Goal: Task Accomplishment & Management: Complete application form

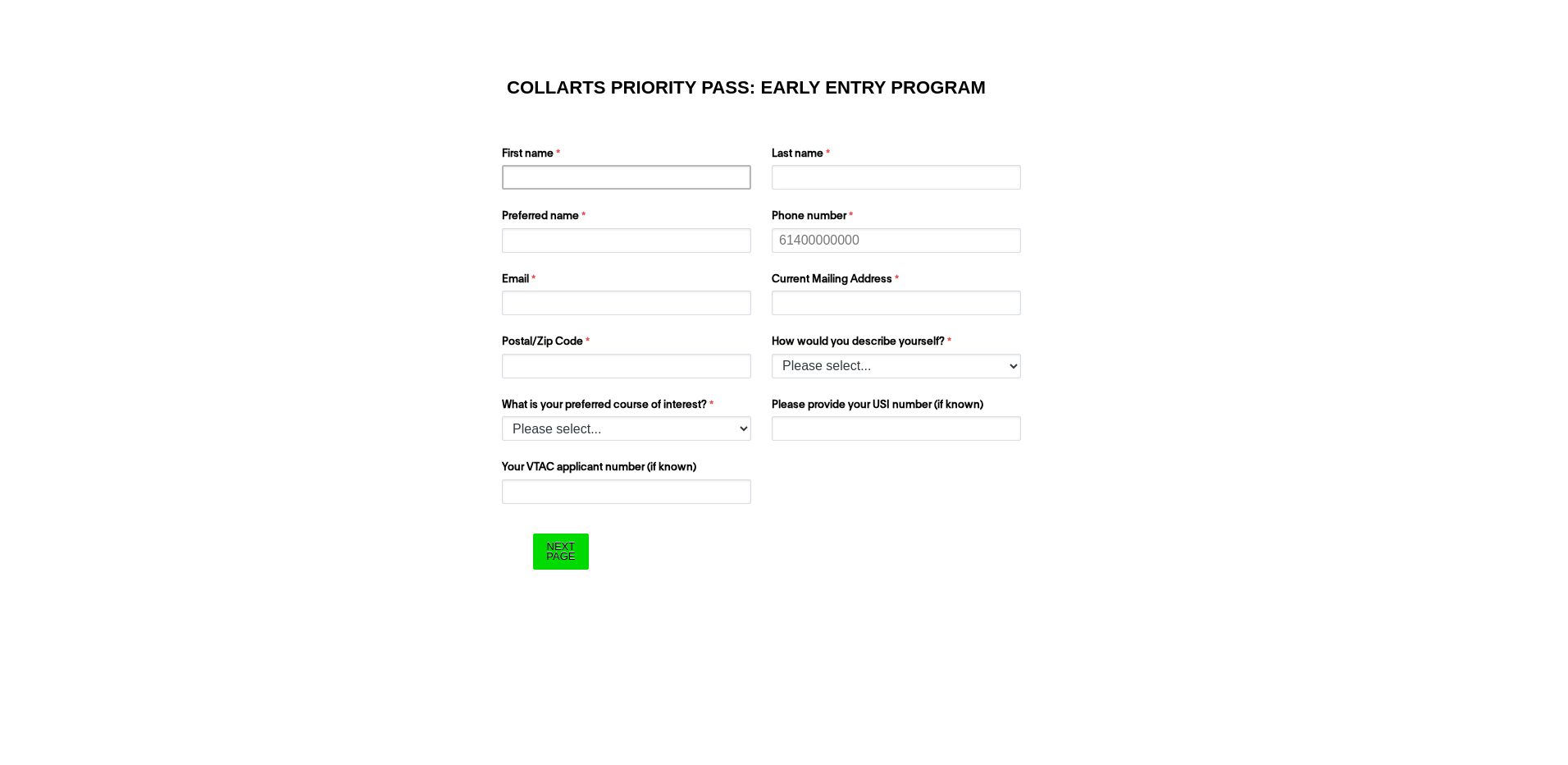
click at [557, 181] on input "First name" at bounding box center [626, 178] width 249 height 25
type input "asd"
click at [519, 239] on input "Preferred name" at bounding box center [626, 240] width 249 height 25
type input "asd"
click at [537, 306] on input "Email" at bounding box center [626, 303] width 249 height 25
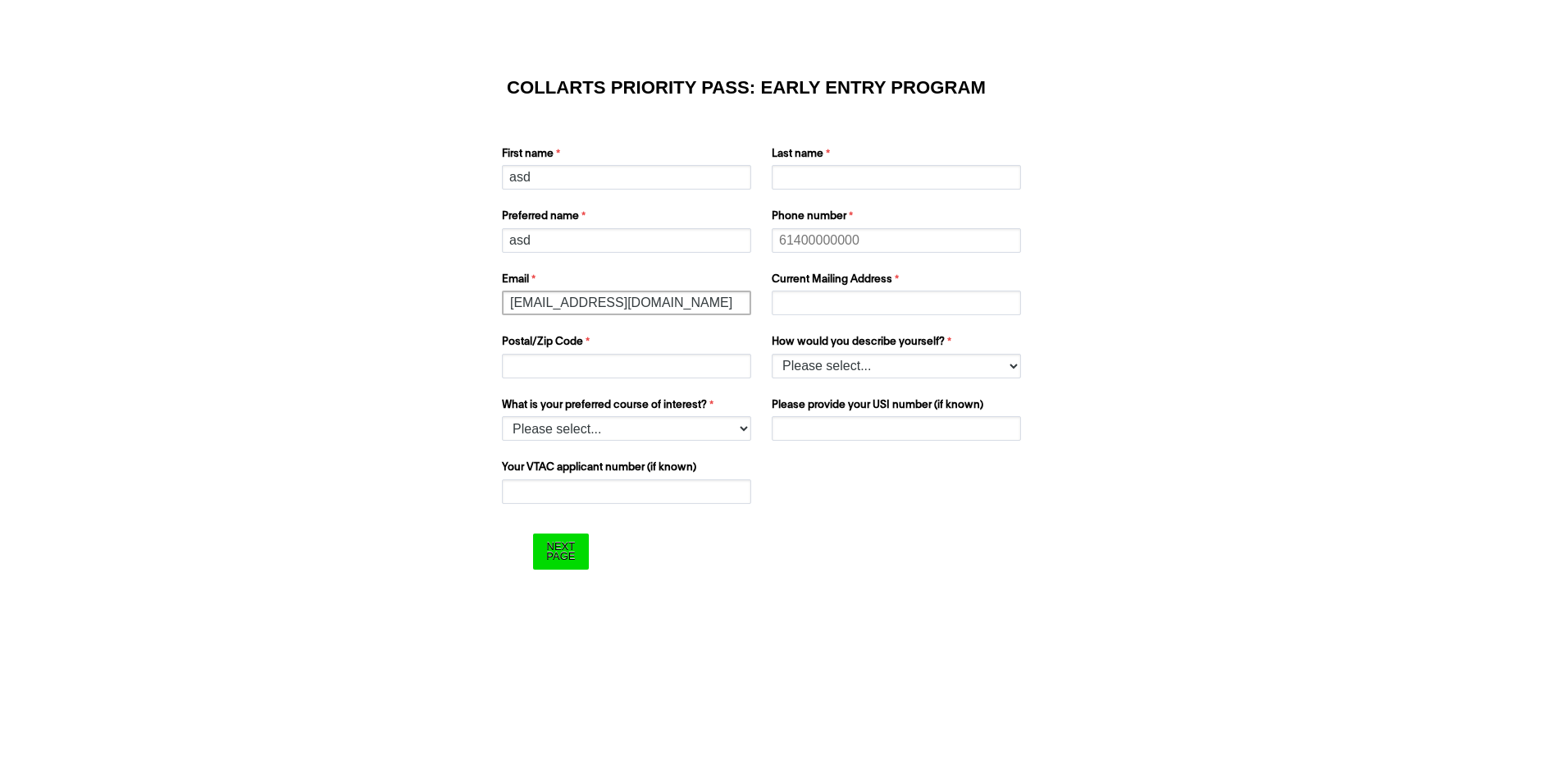
type input "[EMAIL_ADDRESS][DOMAIN_NAME]"
click at [805, 168] on input "Last name" at bounding box center [896, 178] width 249 height 25
type input "asd"
click at [792, 240] on input "Phone number" at bounding box center [896, 240] width 249 height 25
type input "06546213"
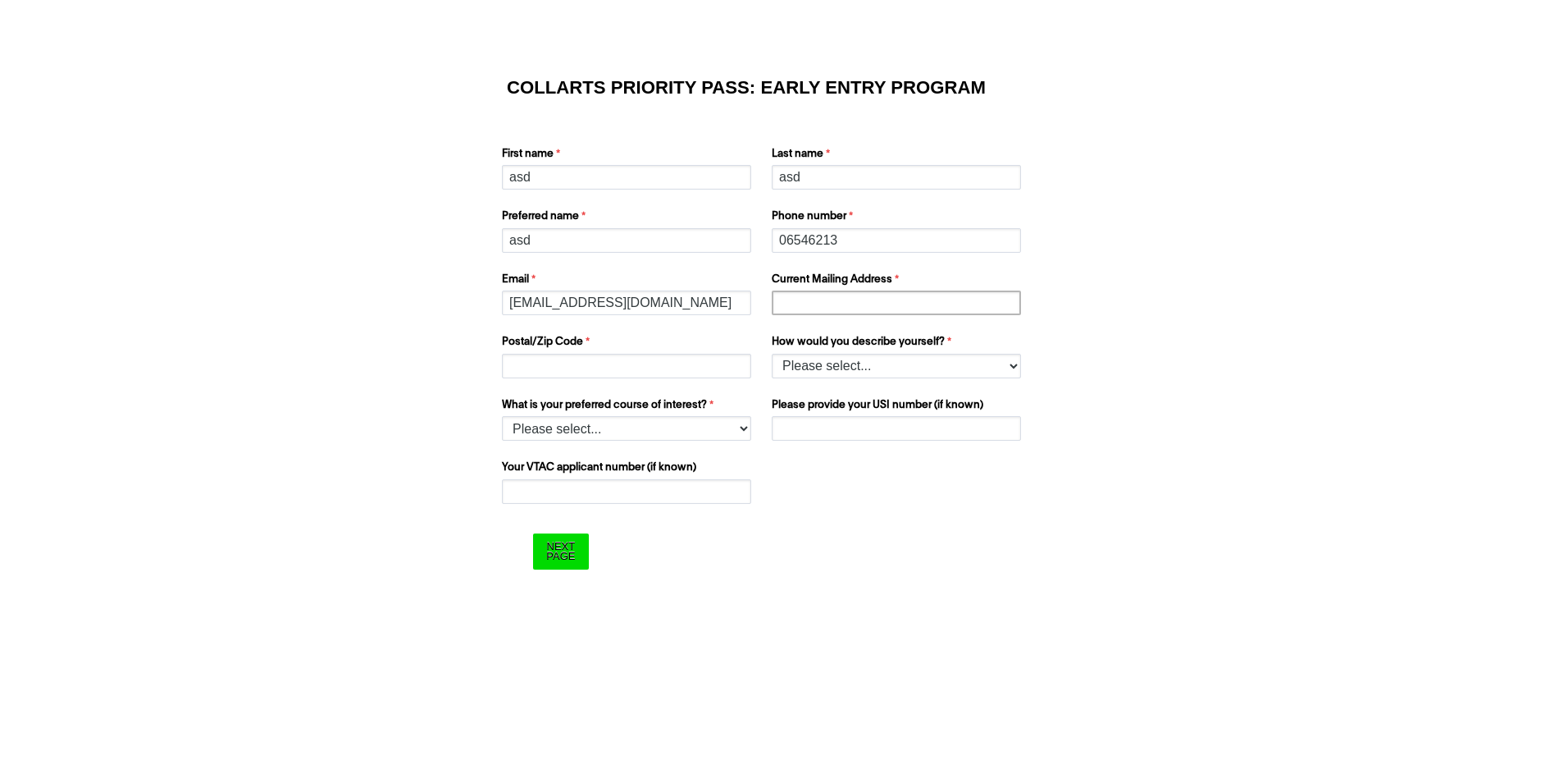
click at [859, 304] on input "Current Mailing Address" at bounding box center [896, 303] width 249 height 25
type input "[STREET_ADDRESS]"
type input "3125"
type input "[STREET_ADDRESS]"
click at [915, 369] on select "Please select... I’m currently in Year 12 I've completed Year 12 and took a gap…" at bounding box center [896, 366] width 249 height 25
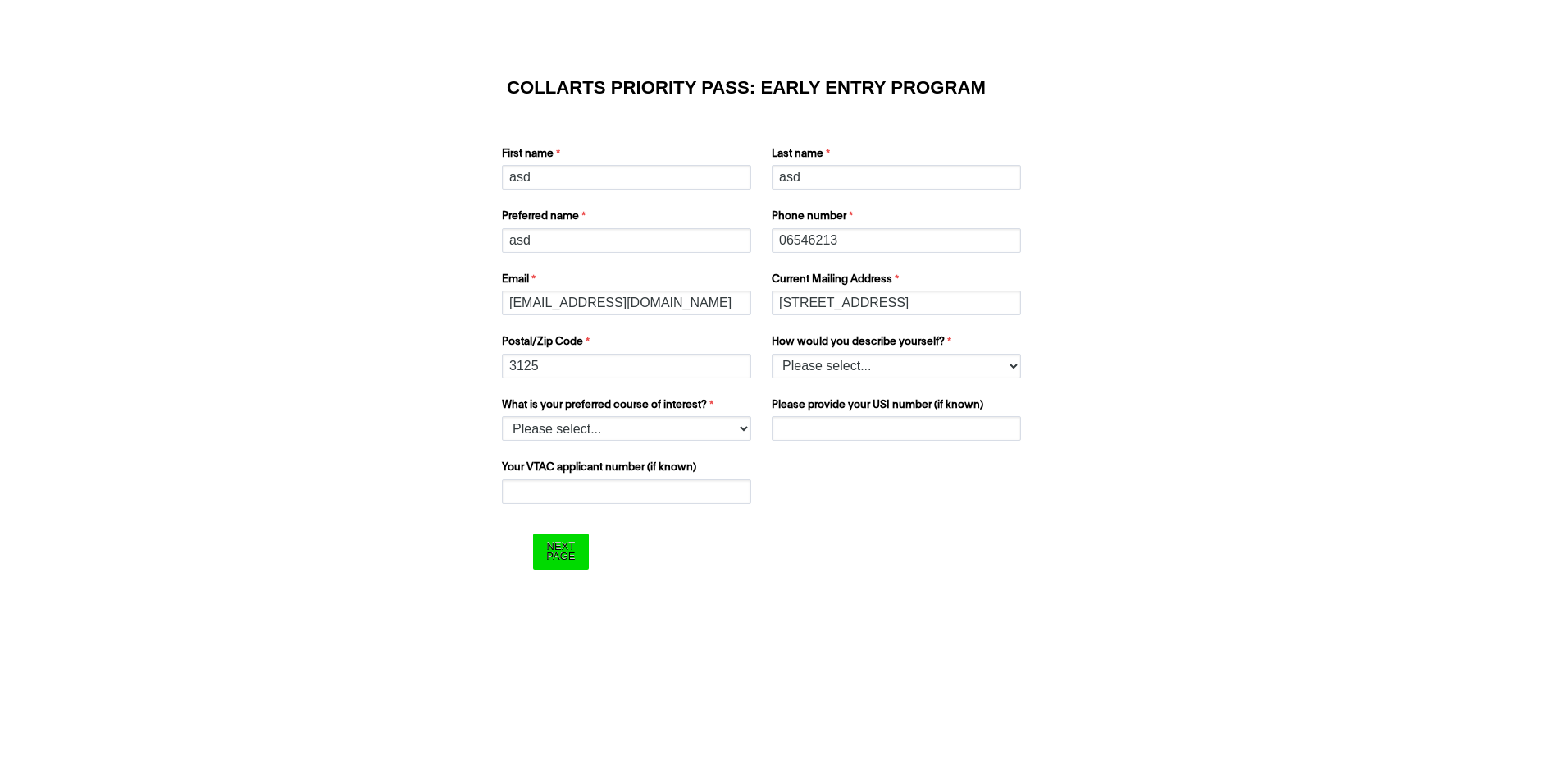
click at [915, 520] on form "COLLARTS PRIORITY PASS: EARLY ENTRY PROGRAM First name asd Last name asd Prefer…" at bounding box center [784, 325] width 656 height 561
click at [303, 189] on div "COLLARTS PRIORITY PASS: EARLY ENTRY PROGRAM First name asd Last name asd Prefer…" at bounding box center [784, 308] width 1555 height 593
